Goal: Task Accomplishment & Management: Manage account settings

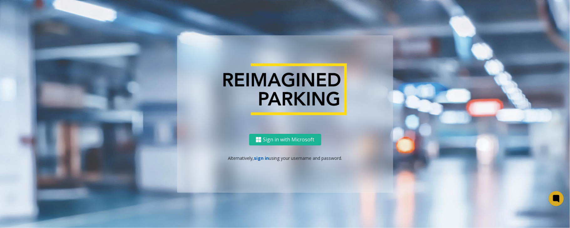
click at [264, 159] on link "sign in" at bounding box center [261, 158] width 15 height 6
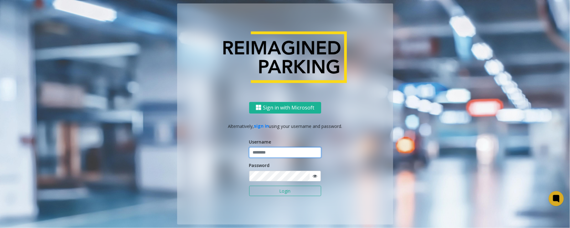
type input "*****"
click at [249, 186] on button "Login" at bounding box center [285, 191] width 72 height 11
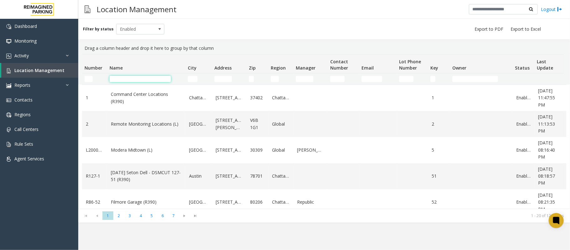
click at [153, 78] on input "Name Filter" at bounding box center [139, 79] width 61 height 6
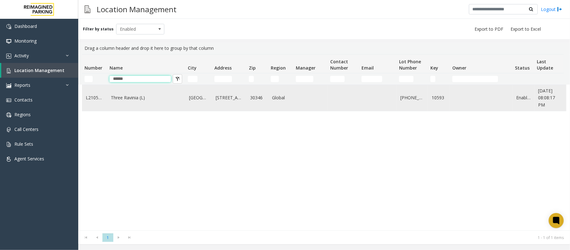
type input "*****"
click at [150, 88] on td "Three Ravinia (L)" at bounding box center [146, 98] width 78 height 26
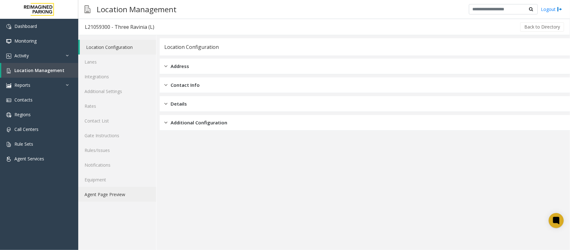
click at [115, 197] on link "Agent Page Preview" at bounding box center [117, 194] width 78 height 15
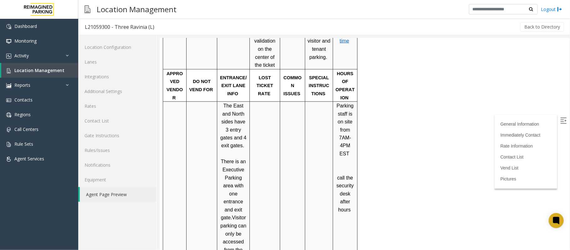
scroll to position [734, 0]
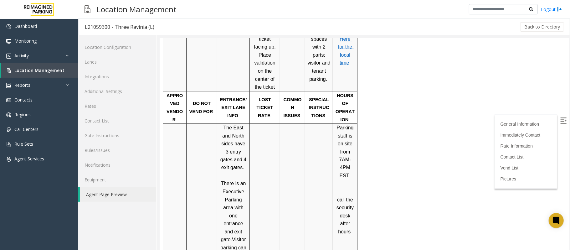
click at [560, 117] on img at bounding box center [563, 120] width 6 height 6
click at [23, 70] on span "Location Management" at bounding box center [39, 70] width 50 height 6
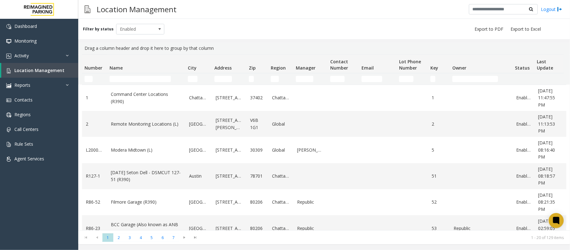
click at [134, 74] on td "Name Filter" at bounding box center [146, 78] width 78 height 11
click at [133, 76] on input "Name Filter" at bounding box center [139, 79] width 61 height 6
click at [148, 80] on input "Name Filter" at bounding box center [139, 79] width 61 height 6
click at [52, 57] on link "Activity" at bounding box center [39, 55] width 78 height 15
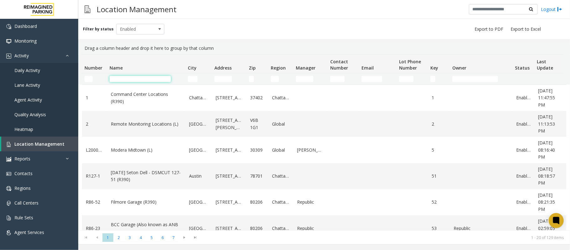
click at [133, 78] on input "Name Filter" at bounding box center [139, 79] width 61 height 6
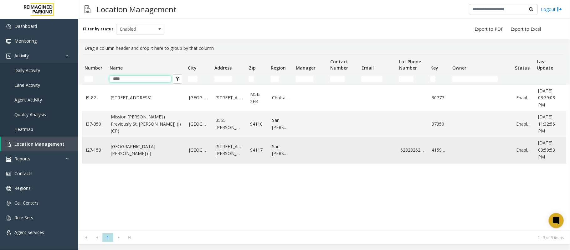
type input "***"
click at [139, 144] on td "St. Mary Medical Center (I)" at bounding box center [146, 150] width 78 height 26
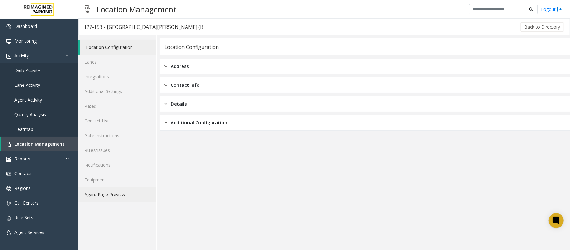
click at [120, 198] on link "Agent Page Preview" at bounding box center [117, 194] width 78 height 15
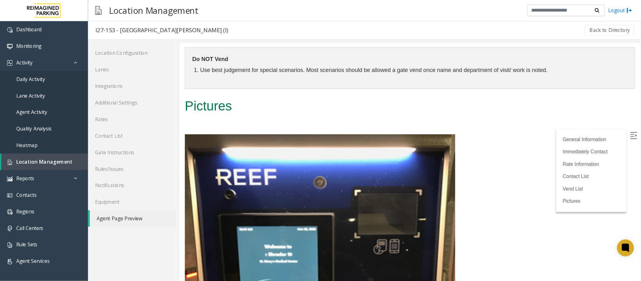
scroll to position [1126, 0]
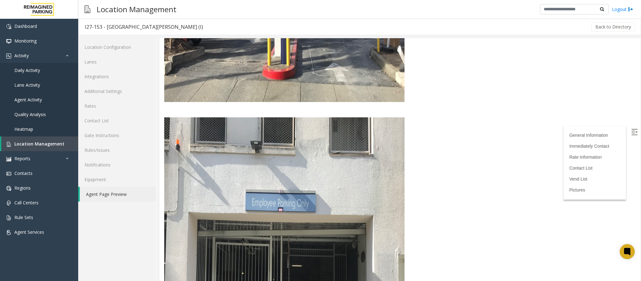
scroll to position [2831, 0]
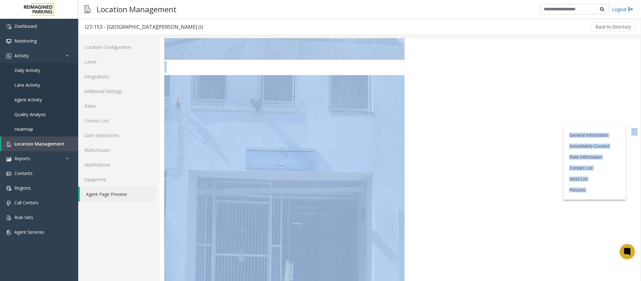
drag, startPoint x: 476, startPoint y: 278, endPoint x: 255, endPoint y: 282, distance: 221.2
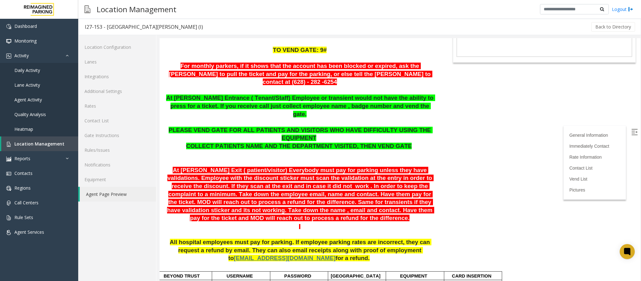
scroll to position [0, 0]
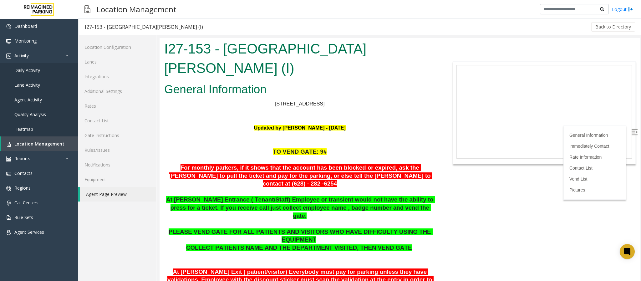
click at [569, 132] on img at bounding box center [634, 132] width 6 height 6
click at [46, 143] on span "Location Management" at bounding box center [39, 144] width 50 height 6
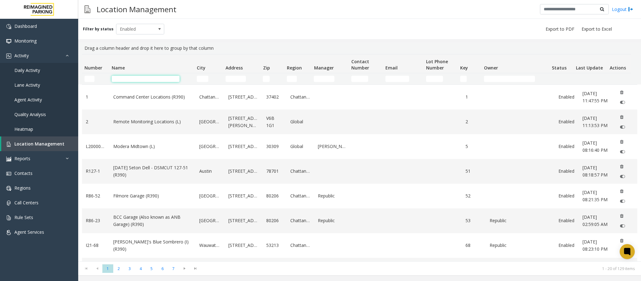
click at [156, 78] on input "Name Filter" at bounding box center [146, 79] width 68 height 6
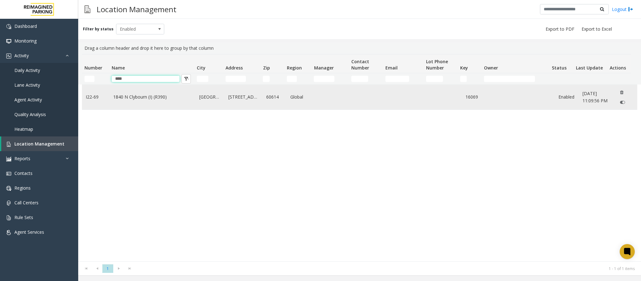
type input "****"
click at [155, 94] on link "1840 N Clybourn (I) (R390)" at bounding box center [152, 97] width 79 height 7
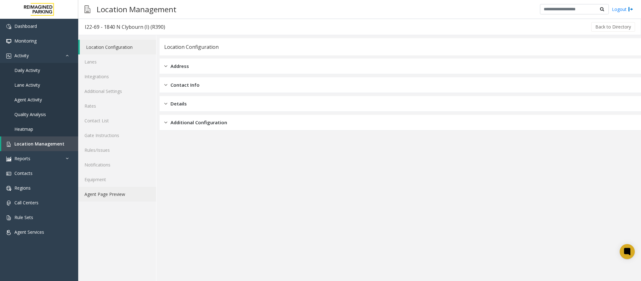
click at [118, 195] on link "Agent Page Preview" at bounding box center [117, 194] width 78 height 15
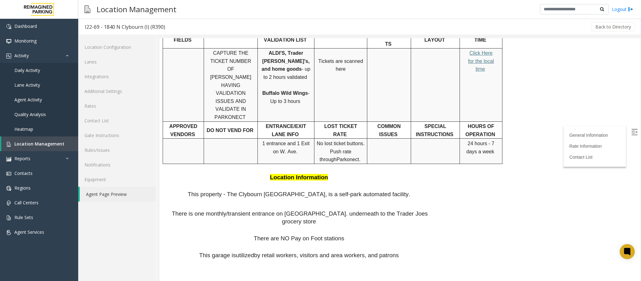
scroll to position [281, 0]
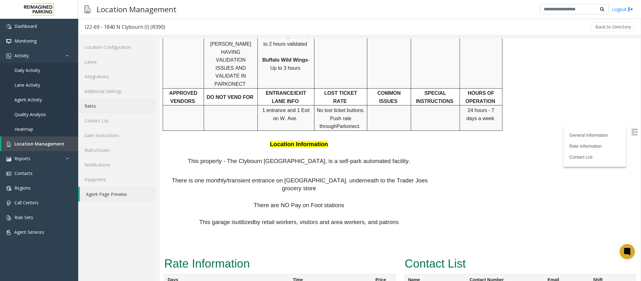
click at [99, 106] on link "Rates" at bounding box center [117, 106] width 78 height 15
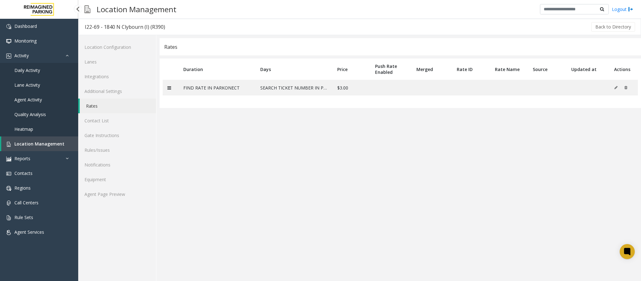
click at [29, 69] on span "Daily Activity" at bounding box center [27, 70] width 26 height 6
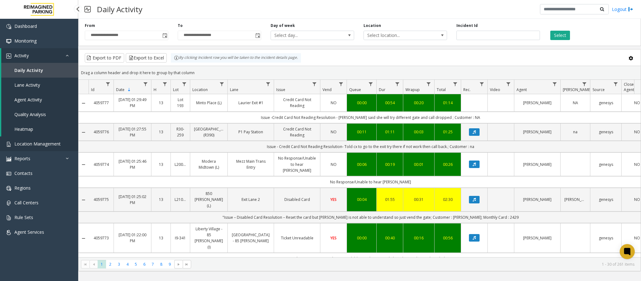
click at [36, 142] on span "Location Management" at bounding box center [37, 144] width 46 height 6
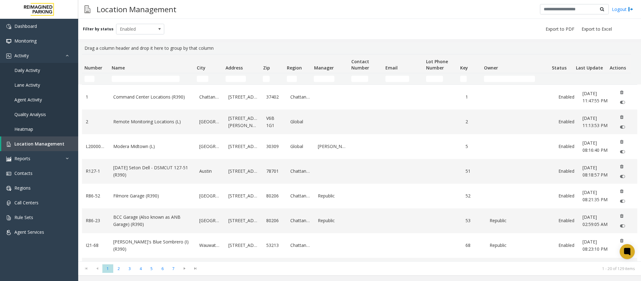
click at [248, 2] on div "Location Management Logout" at bounding box center [359, 9] width 563 height 19
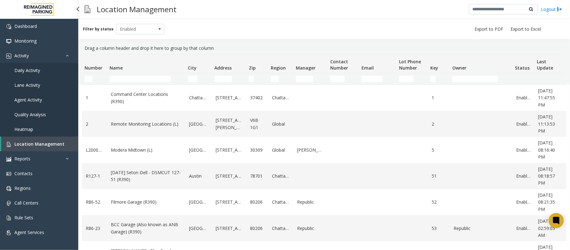
click at [33, 70] on span "Daily Activity" at bounding box center [27, 70] width 26 height 6
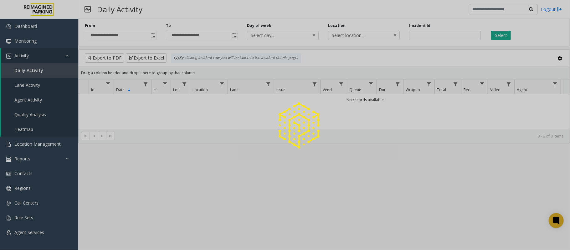
click at [156, 34] on div at bounding box center [285, 125] width 570 height 250
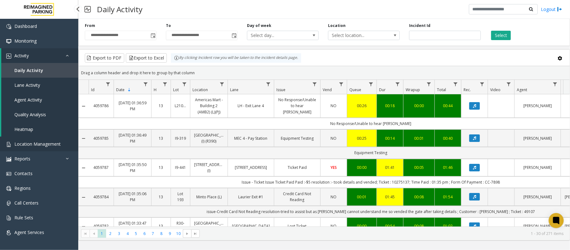
click at [31, 147] on link "Location Management" at bounding box center [39, 143] width 78 height 15
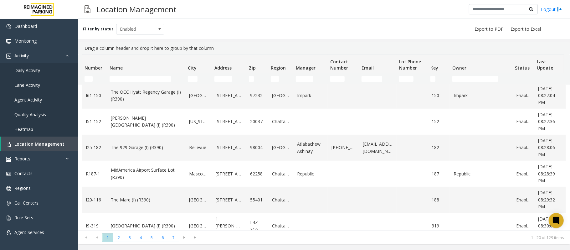
scroll to position [174, 0]
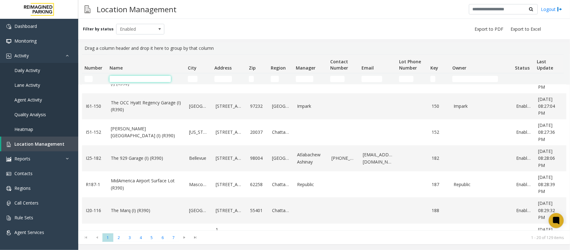
click at [146, 79] on input "Name Filter" at bounding box center [139, 79] width 61 height 6
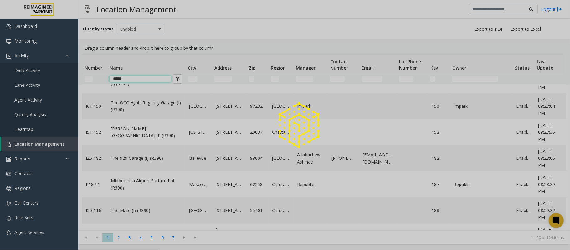
scroll to position [0, 0]
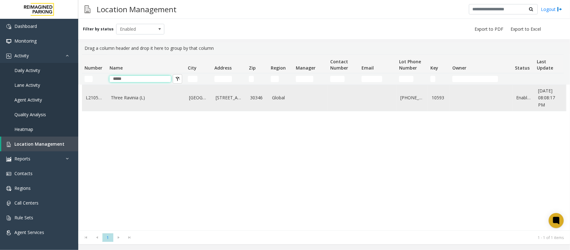
type input "*****"
click at [148, 90] on td "Three Ravinia (L)" at bounding box center [146, 98] width 78 height 26
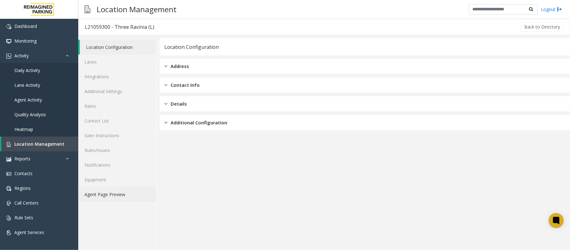
click at [110, 195] on link "Agent Page Preview" at bounding box center [117, 194] width 78 height 15
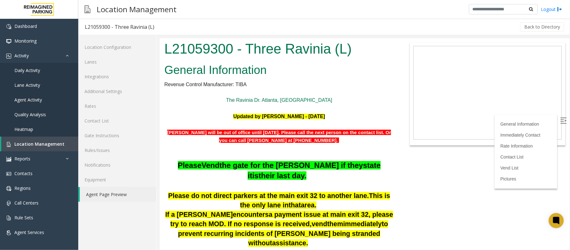
click at [560, 117] on img at bounding box center [563, 120] width 6 height 6
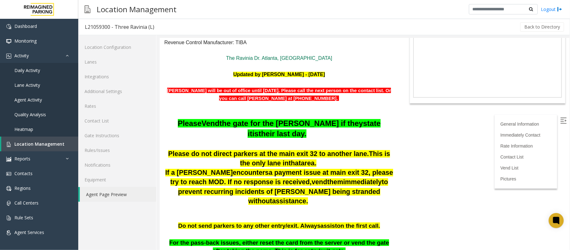
scroll to position [83, 0]
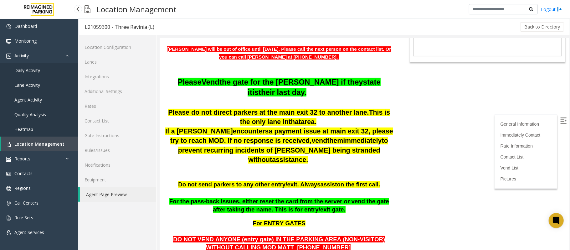
click at [42, 144] on span "Location Management" at bounding box center [39, 144] width 50 height 6
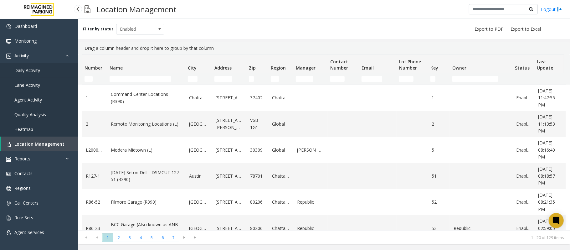
click at [18, 70] on span "Daily Activity" at bounding box center [27, 70] width 26 height 6
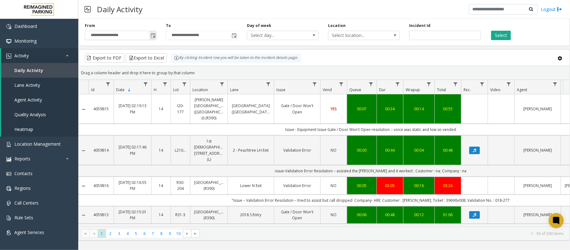
click at [153, 38] on span "Toggle popup" at bounding box center [152, 35] width 5 height 5
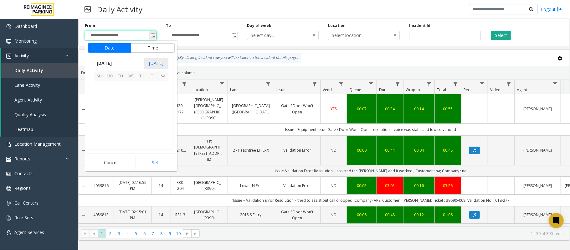
scroll to position [112203, 0]
click at [161, 13] on div "Daily Activity Logout" at bounding box center [323, 9] width 491 height 19
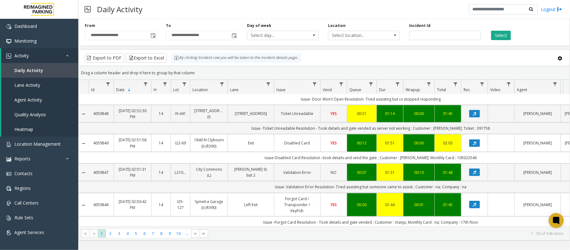
scroll to position [417, 0]
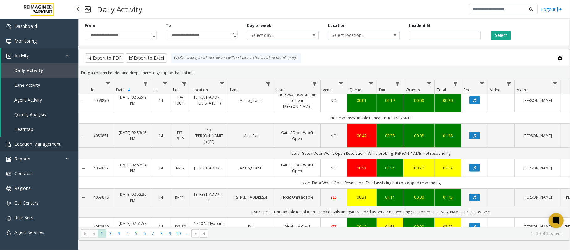
click at [31, 142] on span "Location Management" at bounding box center [37, 144] width 46 height 6
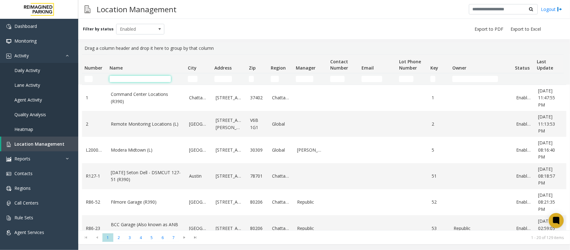
click at [138, 80] on input "Name Filter" at bounding box center [139, 79] width 61 height 6
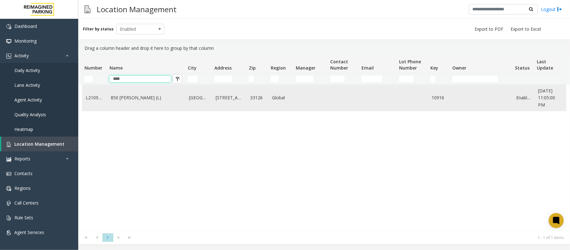
type input "***"
click at [153, 108] on td "850 [PERSON_NAME] (L)" at bounding box center [146, 98] width 78 height 26
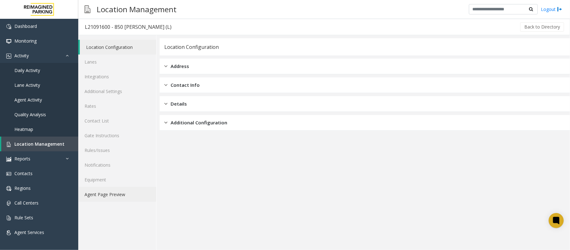
click at [127, 199] on link "Agent Page Preview" at bounding box center [117, 194] width 78 height 15
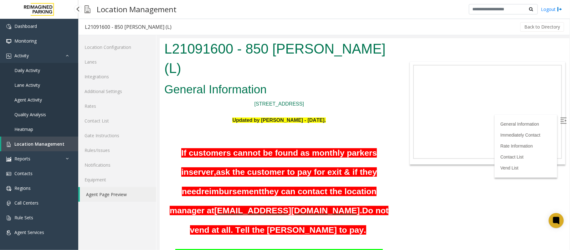
click at [17, 74] on link "Daily Activity" at bounding box center [39, 70] width 78 height 15
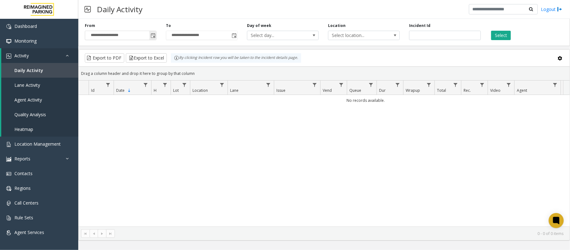
click at [152, 34] on span "Toggle popup" at bounding box center [152, 35] width 5 height 5
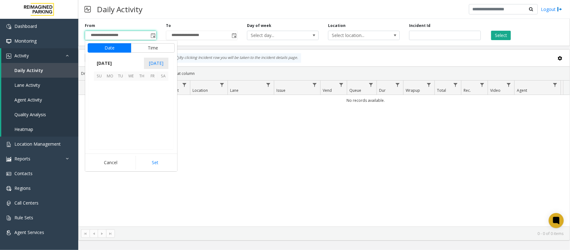
scroll to position [112203, 0]
click at [129, 114] on span "20" at bounding box center [131, 118] width 11 height 11
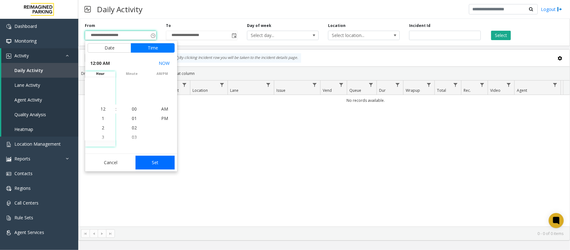
click at [151, 161] on button "Set" at bounding box center [154, 162] width 39 height 14
type input "**********"
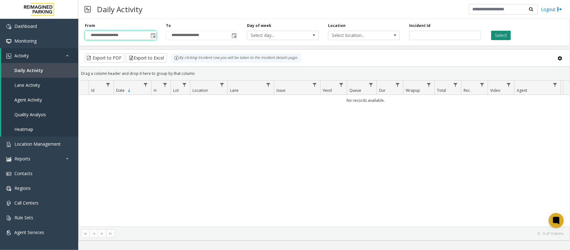
click at [499, 34] on button "Select" at bounding box center [501, 35] width 20 height 9
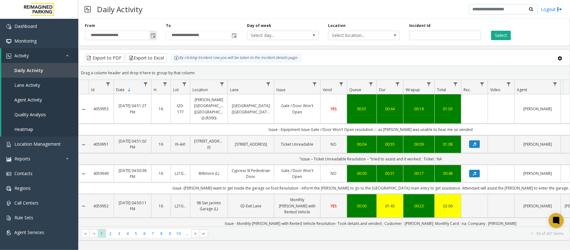
click at [122, 37] on input "**********" at bounding box center [120, 35] width 71 height 9
click at [28, 144] on span "Location Management" at bounding box center [37, 144] width 46 height 6
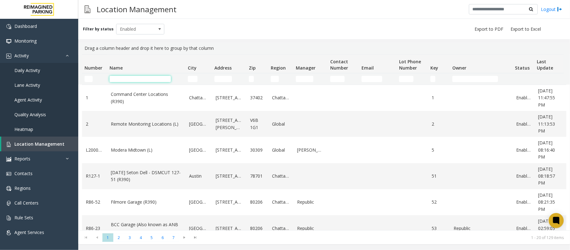
click at [140, 80] on input "Name Filter" at bounding box center [139, 79] width 61 height 6
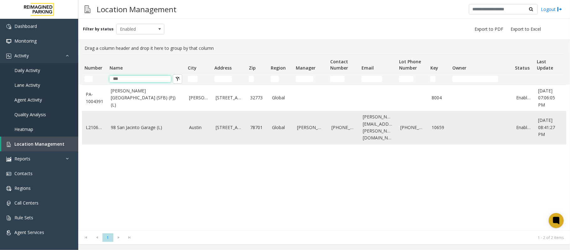
type input "***"
click at [144, 125] on link "98 San Jacinto Garage (L)" at bounding box center [146, 127] width 71 height 7
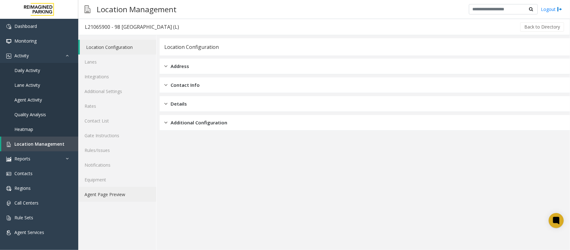
click at [107, 191] on link "Agent Page Preview" at bounding box center [117, 194] width 78 height 15
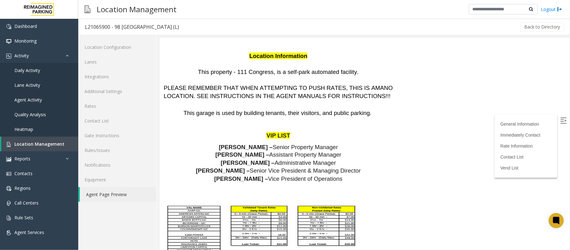
scroll to position [820, 0]
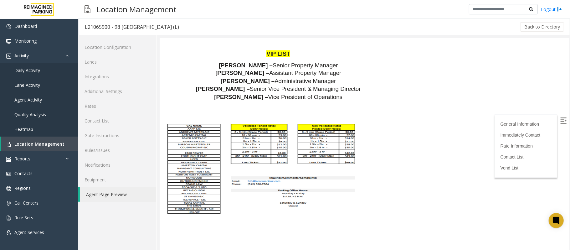
click at [191, 122] on span at bounding box center [261, 169] width 195 height 94
click at [194, 122] on span at bounding box center [261, 169] width 195 height 94
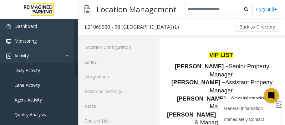
scroll to position [945, 0]
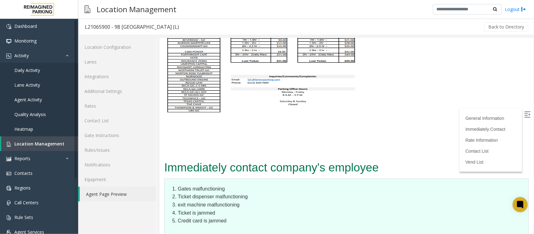
scroll to position [946, 0]
click at [33, 67] on span "Daily Activity" at bounding box center [27, 70] width 26 height 6
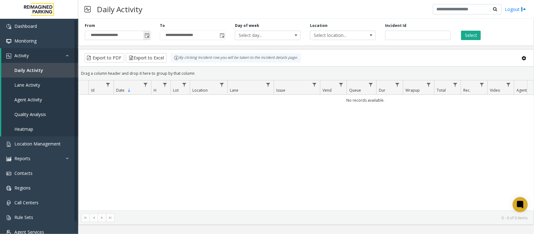
click at [147, 34] on span "Toggle popup" at bounding box center [147, 35] width 5 height 5
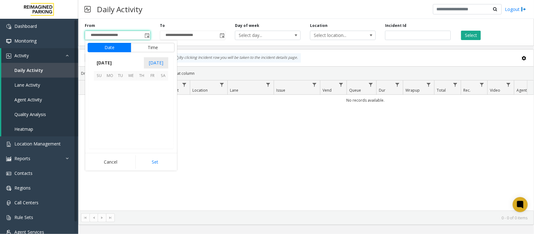
scroll to position [112152, 0]
click at [130, 116] on span "20" at bounding box center [131, 118] width 11 height 11
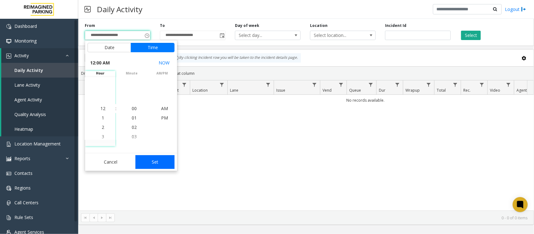
click at [159, 160] on button "Set" at bounding box center [154, 162] width 39 height 14
type input "**********"
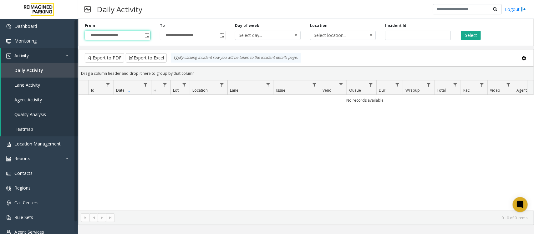
click at [470, 29] on div "Select" at bounding box center [492, 31] width 75 height 17
click at [470, 32] on button "Select" at bounding box center [471, 35] width 20 height 9
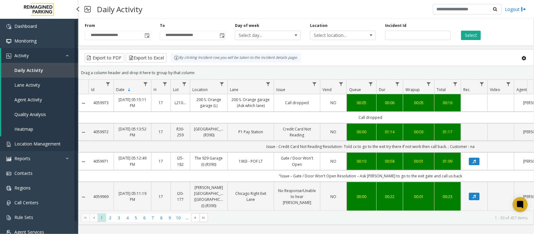
click at [52, 141] on span "Location Management" at bounding box center [37, 144] width 46 height 6
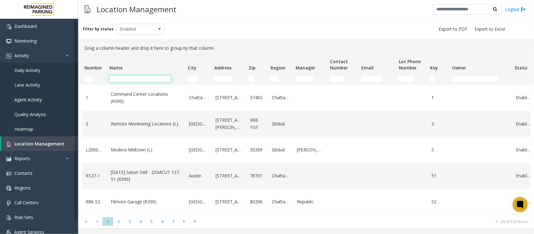
click at [137, 80] on input "Name Filter" at bounding box center [139, 79] width 61 height 6
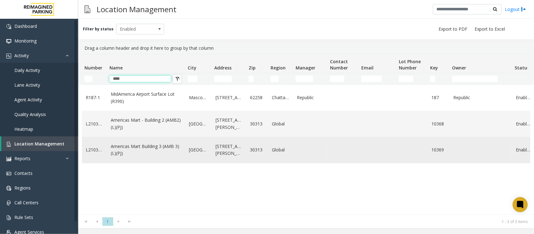
type input "****"
click at [144, 149] on link "Americas Mart Building 3 (AMB 3) (L)(PJ)" at bounding box center [146, 150] width 71 height 14
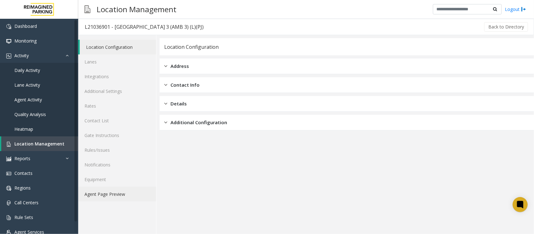
click at [122, 192] on link "Agent Page Preview" at bounding box center [117, 194] width 78 height 15
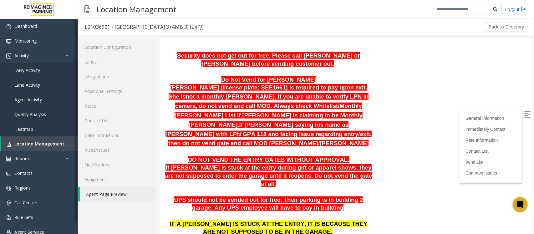
scroll to position [391, 0]
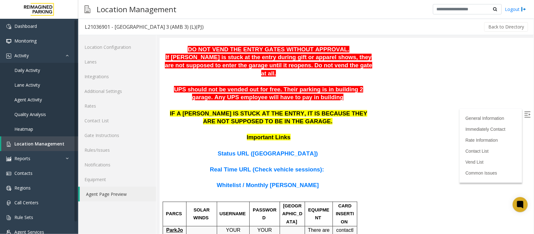
click at [257, 157] on p at bounding box center [268, 161] width 209 height 8
click at [258, 150] on span "Status URL (Vend Gate)" at bounding box center [267, 153] width 100 height 7
click at [48, 141] on span "Location Management" at bounding box center [39, 144] width 50 height 6
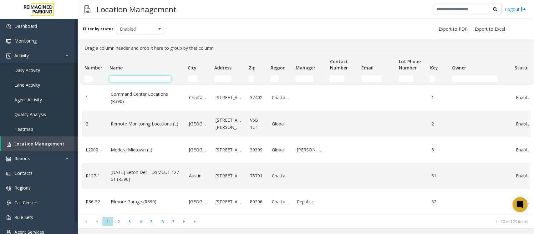
click at [145, 79] on input "Name Filter" at bounding box center [139, 79] width 61 height 6
click at [133, 79] on input "Name Filter" at bounding box center [139, 79] width 61 height 6
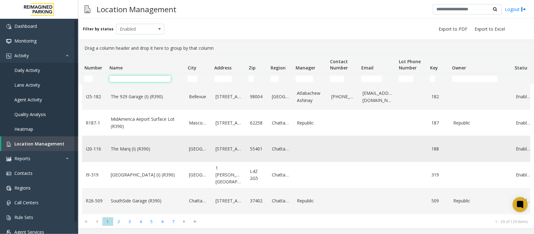
scroll to position [235, 0]
click at [141, 80] on input "Name Filter" at bounding box center [139, 79] width 61 height 6
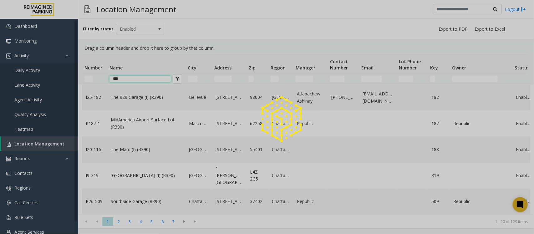
scroll to position [0, 0]
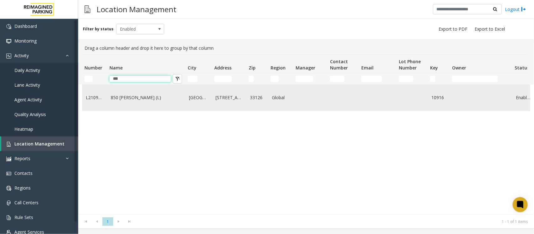
type input "***"
click at [140, 94] on link "850 [PERSON_NAME] (L)" at bounding box center [146, 97] width 71 height 7
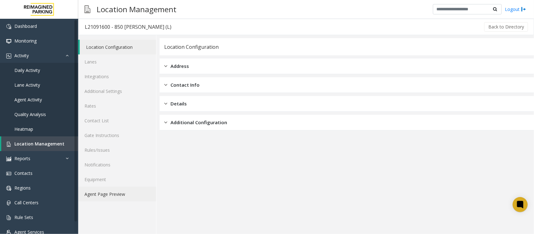
click at [117, 192] on link "Agent Page Preview" at bounding box center [117, 194] width 78 height 15
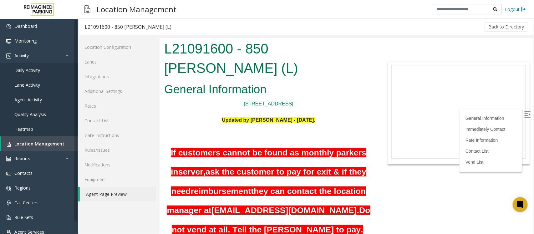
click at [524, 114] on img at bounding box center [527, 114] width 6 height 6
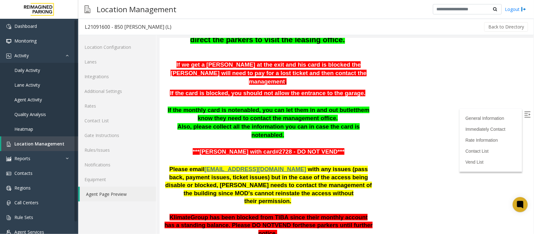
scroll to position [391, 0]
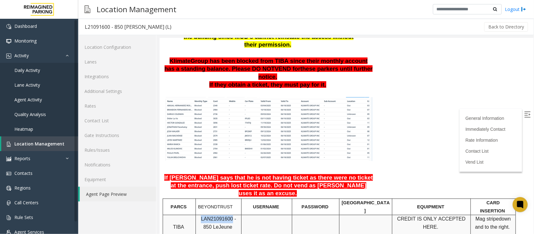
drag, startPoint x: 198, startPoint y: 163, endPoint x: 226, endPoint y: 165, distance: 28.2
click at [226, 216] on span "LAN21091600 - 850 Le" at bounding box center [218, 222] width 35 height 13
copy span "LAN21091600"
click at [21, 142] on span "Location Management" at bounding box center [39, 144] width 50 height 6
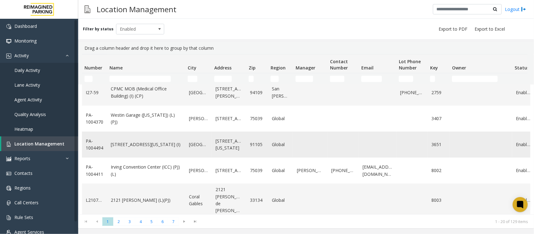
scroll to position [397, 0]
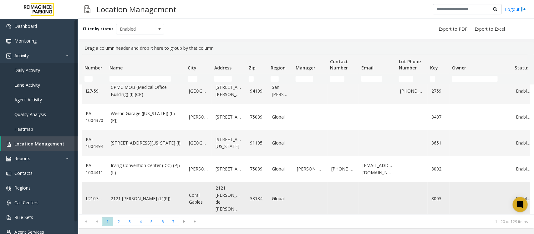
click at [160, 195] on link "2121 [PERSON_NAME] (L)(PJ)" at bounding box center [146, 198] width 71 height 7
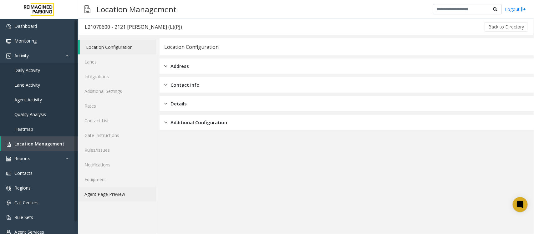
click at [104, 193] on link "Agent Page Preview" at bounding box center [117, 194] width 78 height 15
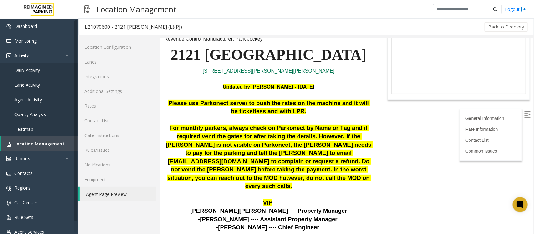
scroll to position [78, 0]
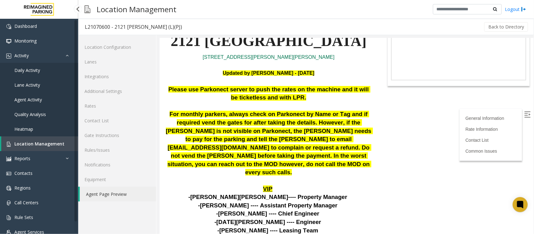
click at [51, 143] on span "Location Management" at bounding box center [39, 144] width 50 height 6
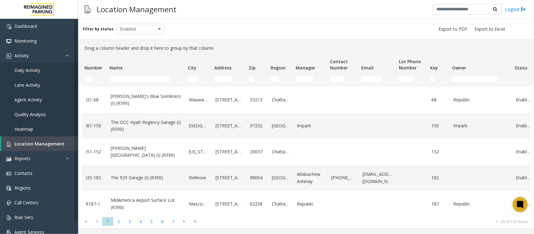
scroll to position [196, 0]
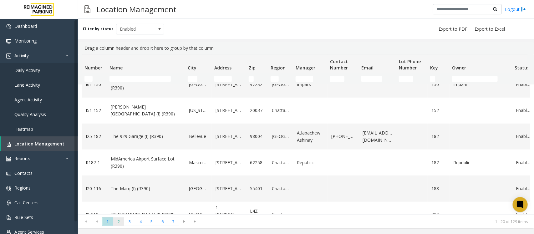
click at [118, 221] on span "2" at bounding box center [118, 221] width 11 height 8
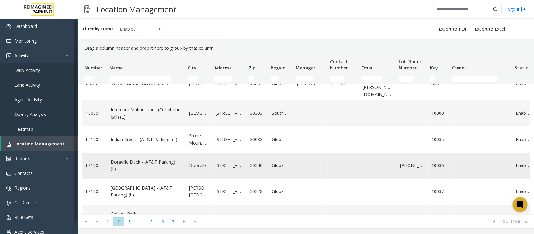
scroll to position [78, 0]
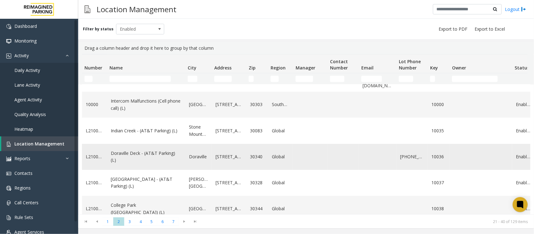
click at [122, 158] on link "Doraville Deck - (AT&T Parking) (L)" at bounding box center [146, 157] width 71 height 14
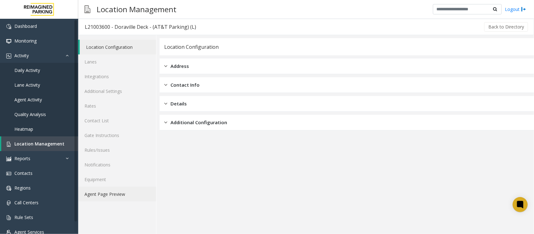
click at [114, 197] on link "Agent Page Preview" at bounding box center [117, 194] width 78 height 15
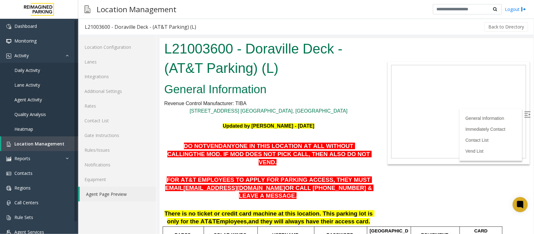
scroll to position [78, 0]
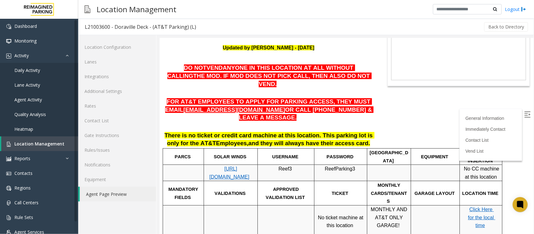
click at [231, 166] on span "https://attatl-web.sp.tibaparking.net/" at bounding box center [229, 172] width 40 height 13
drag, startPoint x: 253, startPoint y: 163, endPoint x: 213, endPoint y: 148, distance: 42.8
click at [213, 165] on p "https://attatl-web.sp.tibaparking.net/" at bounding box center [230, 173] width 49 height 16
copy p "https://attatl-web.sp.tibaparking.net/"
click at [526, 116] on label at bounding box center [527, 114] width 9 height 9
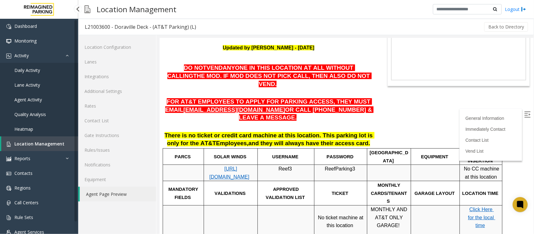
click at [52, 142] on span "Location Management" at bounding box center [39, 144] width 50 height 6
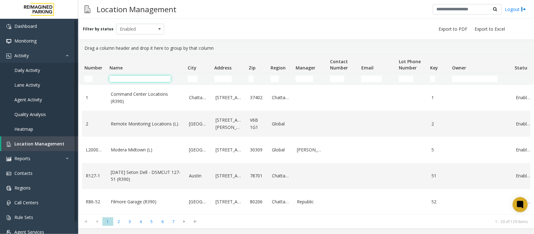
click at [138, 81] on input "Name Filter" at bounding box center [139, 79] width 61 height 6
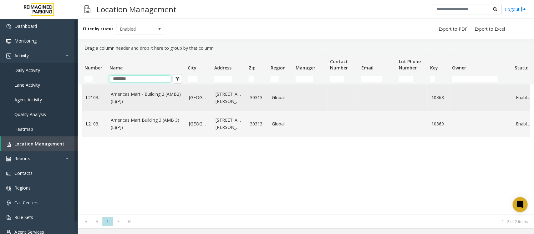
type input "********"
click at [146, 98] on link "Americas Mart - Building 2 (AMB2) (L)(PJ)" at bounding box center [146, 98] width 71 height 14
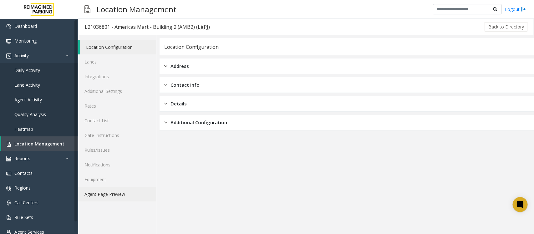
click at [116, 196] on link "Agent Page Preview" at bounding box center [117, 194] width 78 height 15
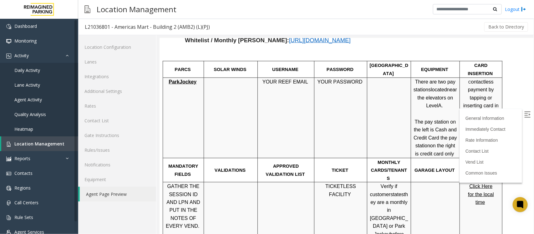
scroll to position [352, 0]
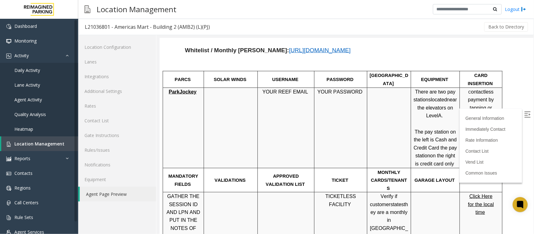
click at [524, 113] on img at bounding box center [527, 114] width 6 height 6
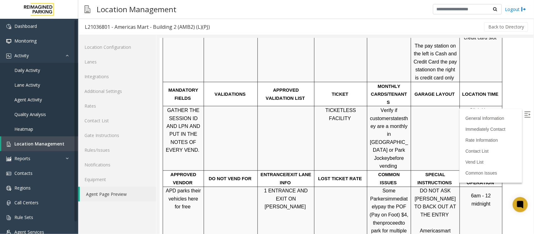
scroll to position [469, 0]
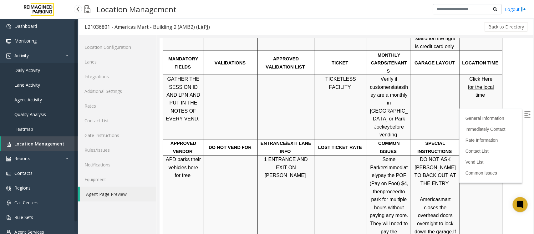
click at [39, 141] on span "Location Management" at bounding box center [39, 144] width 50 height 6
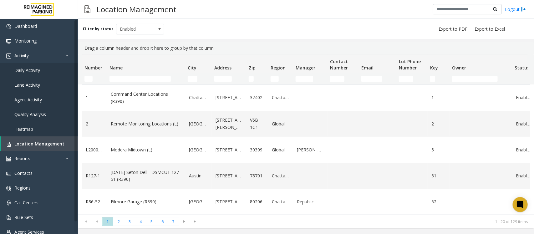
click at [129, 75] on td "Name Filter" at bounding box center [146, 78] width 78 height 11
click at [129, 76] on input "Name Filter" at bounding box center [139, 79] width 61 height 6
click at [117, 78] on input "Name Filter" at bounding box center [139, 79] width 61 height 6
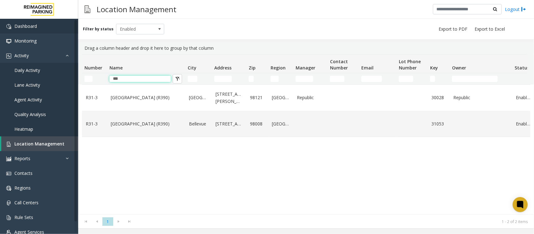
type input "***"
click at [28, 69] on span "Daily Activity" at bounding box center [27, 70] width 26 height 6
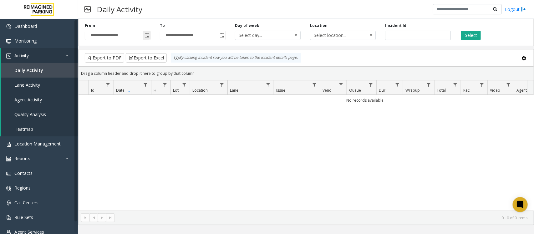
click at [146, 35] on span "Toggle popup" at bounding box center [147, 35] width 5 height 5
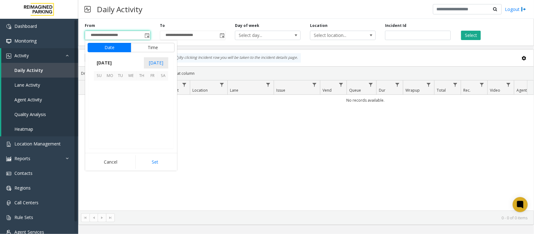
scroll to position [112152, 0]
click at [129, 118] on span "20" at bounding box center [131, 118] width 11 height 11
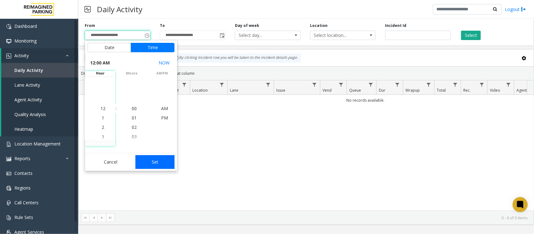
click at [157, 158] on button "Set" at bounding box center [154, 162] width 39 height 14
type input "**********"
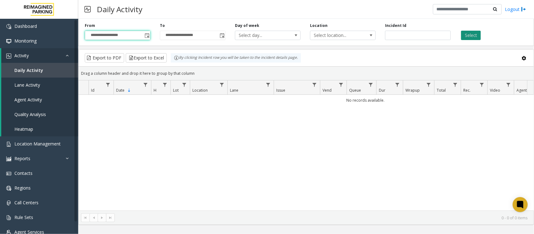
click at [472, 35] on button "Select" at bounding box center [471, 35] width 20 height 9
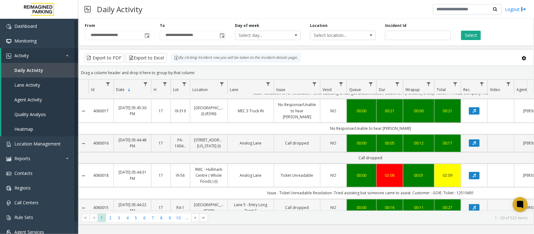
scroll to position [626, 0]
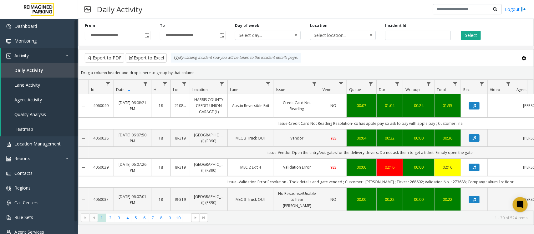
scroll to position [626, 0]
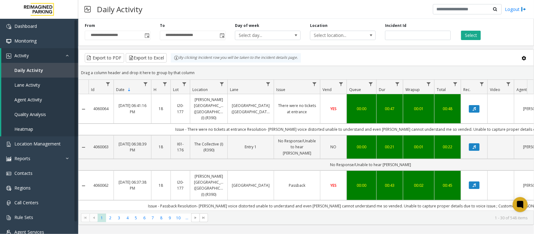
scroll to position [626, 0]
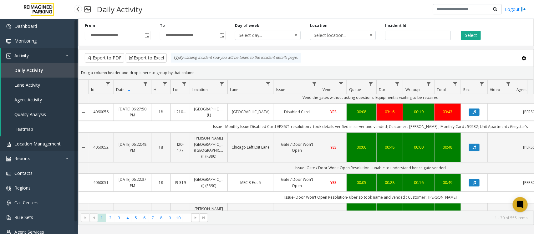
click at [48, 143] on span "Location Management" at bounding box center [37, 144] width 46 height 6
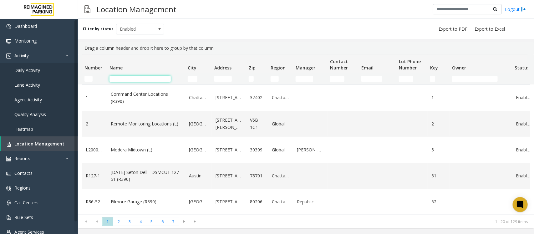
click at [125, 79] on input "Name Filter" at bounding box center [139, 79] width 61 height 6
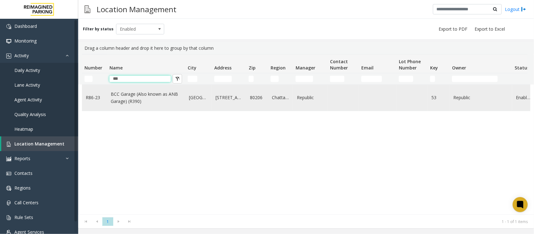
type input "***"
click at [149, 102] on link "BCC Garage (Also known as ANB Garage) (R390)" at bounding box center [146, 98] width 71 height 14
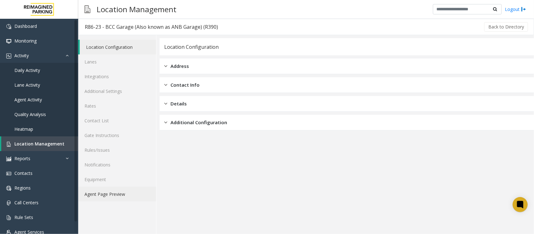
click at [114, 198] on link "Agent Page Preview" at bounding box center [117, 194] width 78 height 15
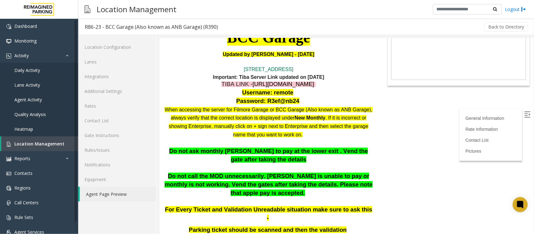
scroll to position [78, 0]
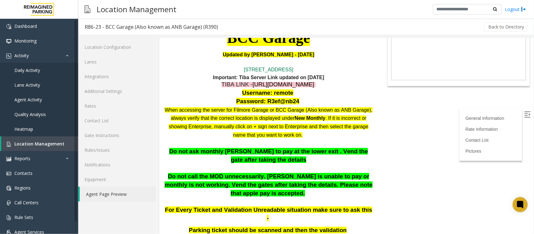
click at [274, 85] on span "[URL][DOMAIN_NAME]" at bounding box center [283, 84] width 62 height 7
click at [37, 145] on span "Location Management" at bounding box center [39, 144] width 50 height 6
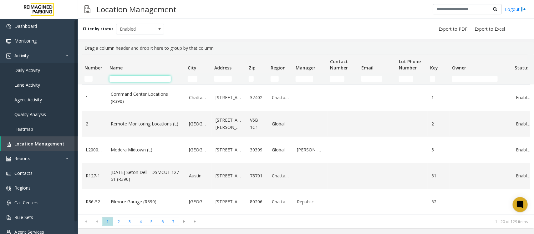
click at [121, 77] on input "Name Filter" at bounding box center [139, 79] width 61 height 6
click at [36, 68] on span "Daily Activity" at bounding box center [27, 70] width 26 height 6
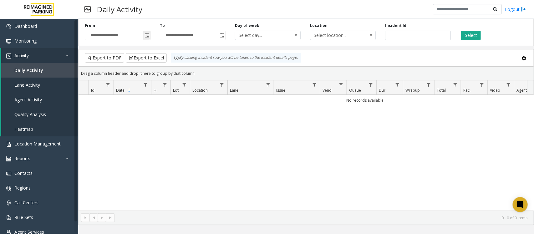
click at [146, 32] on span "Toggle popup" at bounding box center [146, 35] width 7 height 10
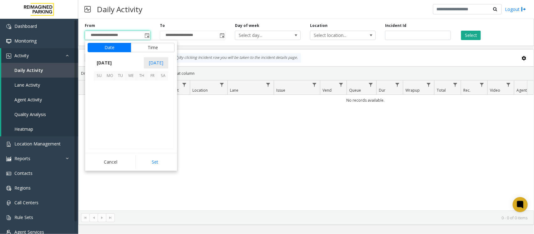
scroll to position [112152, 0]
click at [129, 117] on span "20" at bounding box center [131, 118] width 11 height 11
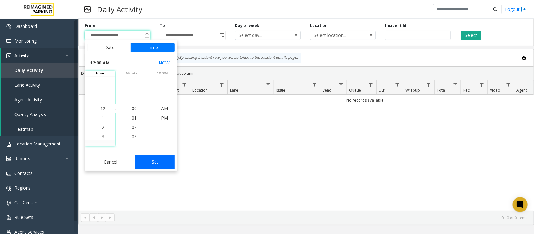
click at [162, 157] on button "Set" at bounding box center [154, 162] width 39 height 14
type input "**********"
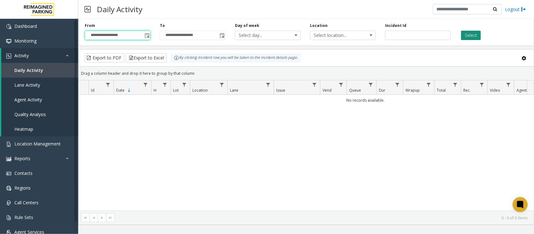
click at [469, 33] on button "Select" at bounding box center [471, 35] width 20 height 9
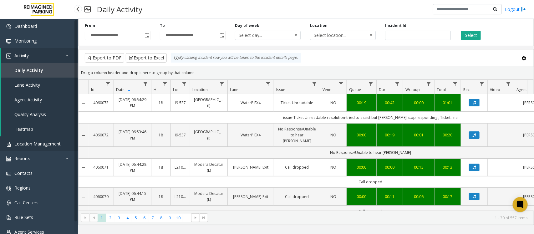
click at [49, 145] on span "Location Management" at bounding box center [37, 144] width 46 height 6
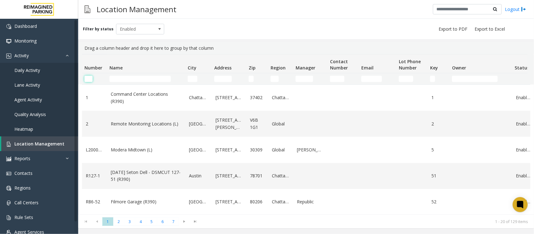
click at [89, 77] on input "Number Filter" at bounding box center [88, 79] width 8 height 6
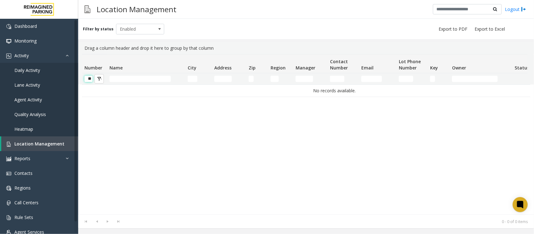
scroll to position [0, 1]
type input "*"
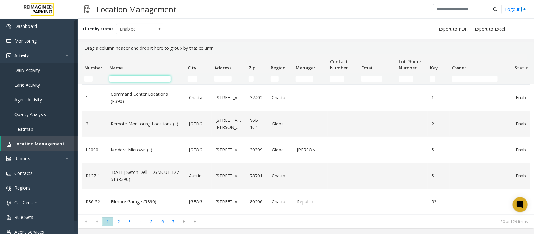
click at [117, 79] on input "Name Filter" at bounding box center [139, 79] width 61 height 6
click at [133, 76] on input "Name Filter" at bounding box center [139, 79] width 61 height 6
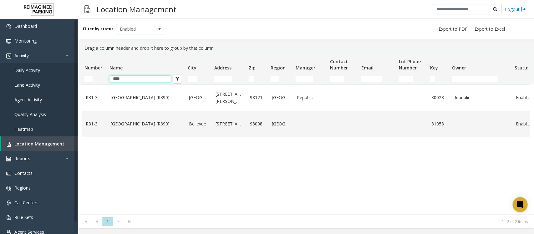
type input "****"
click at [40, 68] on link "Daily Activity" at bounding box center [39, 70] width 78 height 15
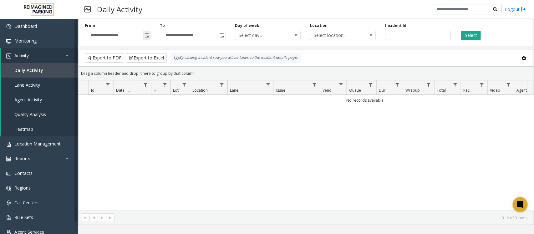
click at [146, 35] on span "Toggle popup" at bounding box center [147, 35] width 5 height 5
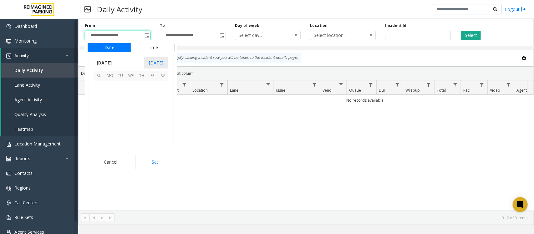
scroll to position [112152, 0]
click at [130, 117] on span "20" at bounding box center [131, 118] width 11 height 11
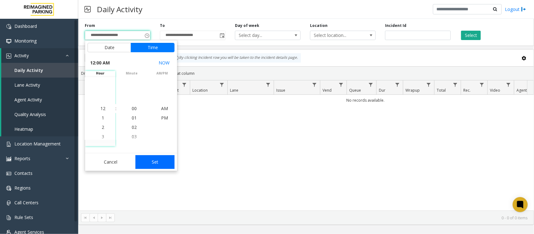
click at [167, 165] on button "Set" at bounding box center [154, 162] width 39 height 14
type input "**********"
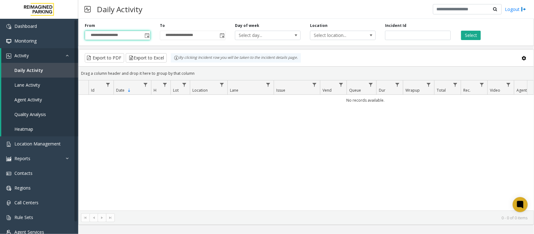
click at [470, 40] on div "**********" at bounding box center [306, 31] width 456 height 30
click at [464, 32] on button "Select" at bounding box center [471, 35] width 20 height 9
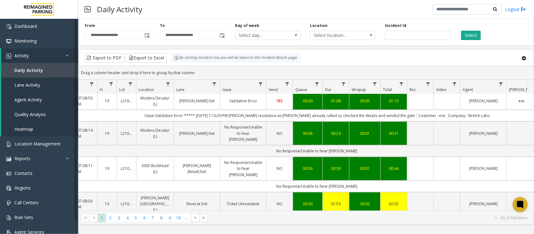
scroll to position [78, 54]
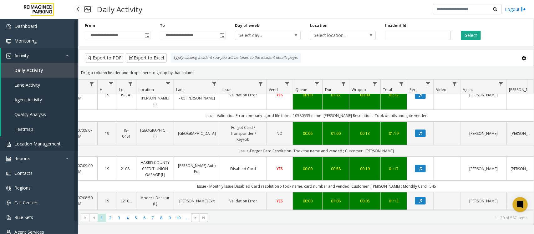
click at [35, 143] on span "Location Management" at bounding box center [37, 144] width 46 height 6
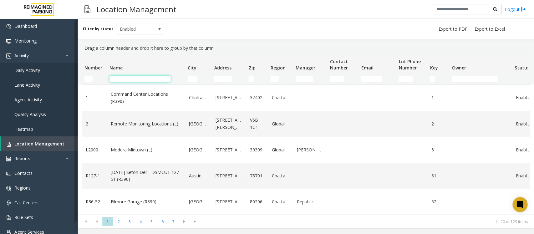
click at [131, 76] on input "Name Filter" at bounding box center [139, 79] width 61 height 6
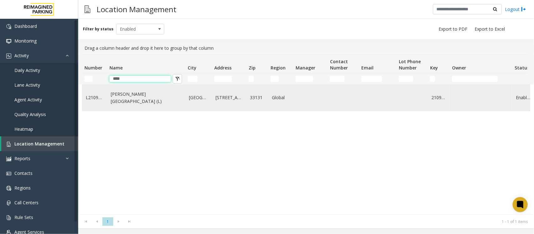
type input "****"
click at [137, 98] on link "Wells Fargo Center (L)" at bounding box center [146, 98] width 71 height 14
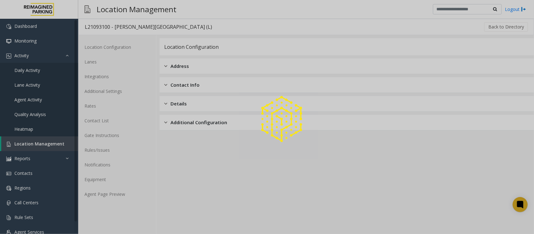
click at [110, 197] on div at bounding box center [267, 117] width 534 height 234
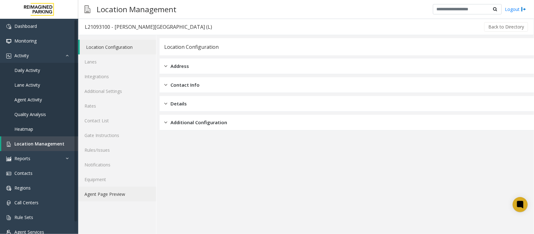
click at [124, 196] on link "Agent Page Preview" at bounding box center [117, 194] width 78 height 15
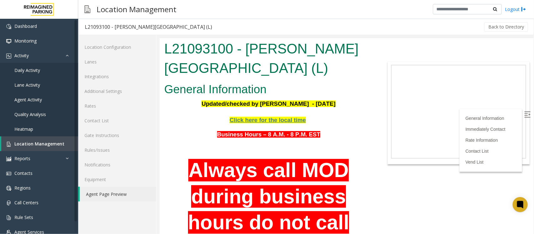
click at [524, 111] on img at bounding box center [527, 114] width 6 height 6
click at [292, 120] on span "Click here for the local time" at bounding box center [267, 119] width 76 height 7
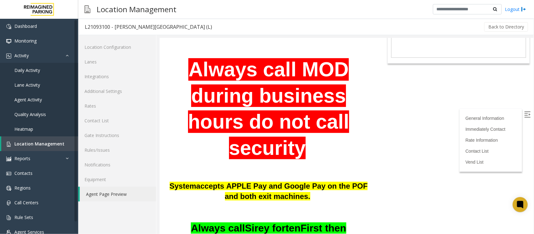
scroll to position [117, 0]
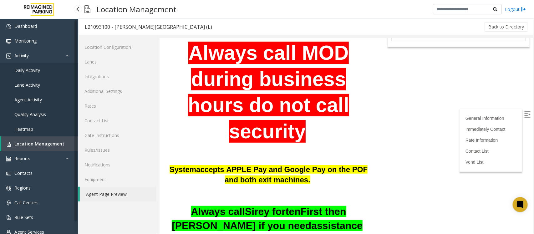
click at [28, 64] on link "Daily Activity" at bounding box center [39, 70] width 78 height 15
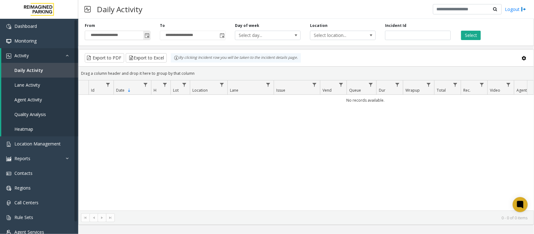
click at [149, 33] on span "Toggle popup" at bounding box center [146, 35] width 7 height 10
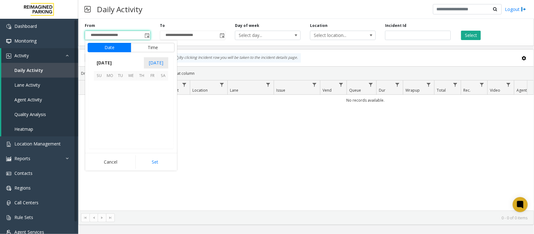
scroll to position [112152, 0]
click at [130, 118] on span "20" at bounding box center [131, 118] width 11 height 11
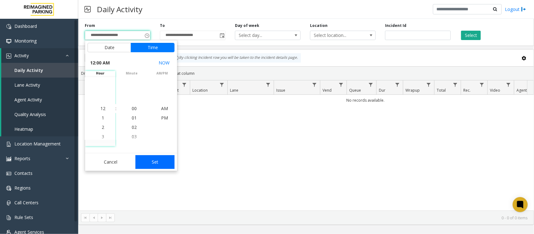
click at [157, 163] on button "Set" at bounding box center [154, 162] width 39 height 14
type input "**********"
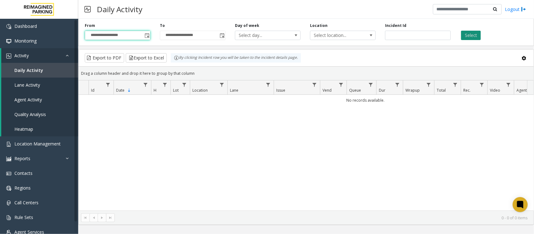
click at [469, 35] on button "Select" at bounding box center [471, 35] width 20 height 9
